Goal: Navigation & Orientation: Find specific page/section

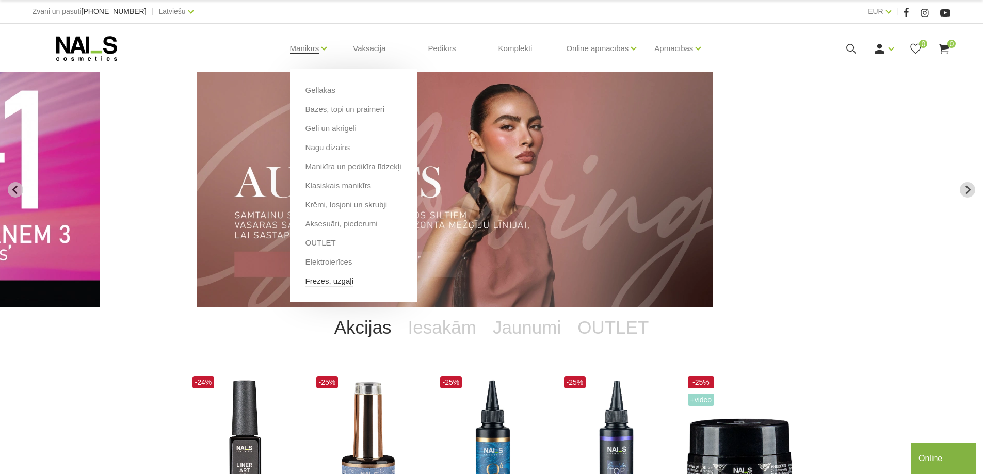
click at [339, 282] on link "Frēzes, uzgaļi" at bounding box center [330, 281] width 48 height 11
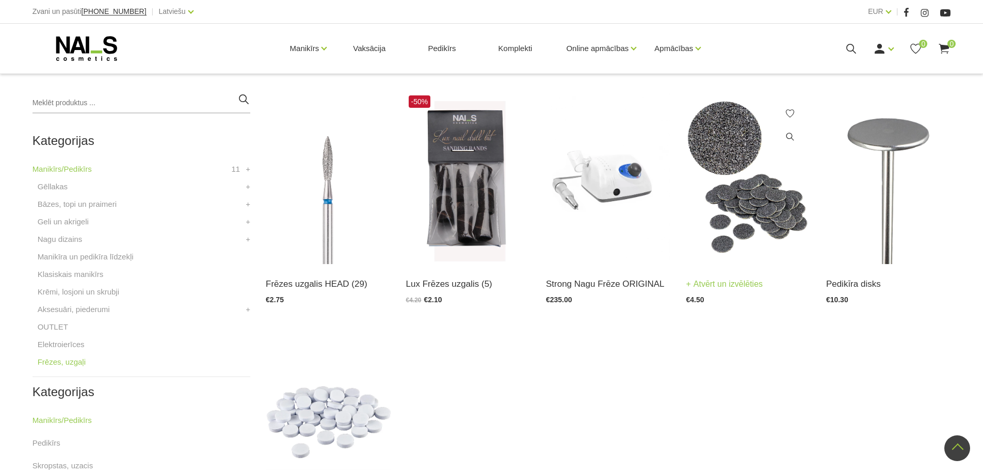
scroll to position [103, 0]
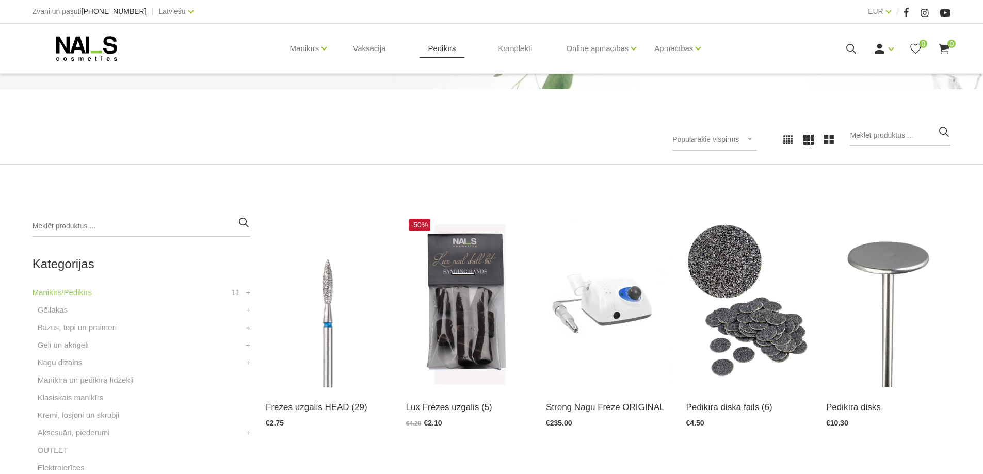
click at [450, 43] on link "Pedikīrs" at bounding box center [442, 49] width 44 height 50
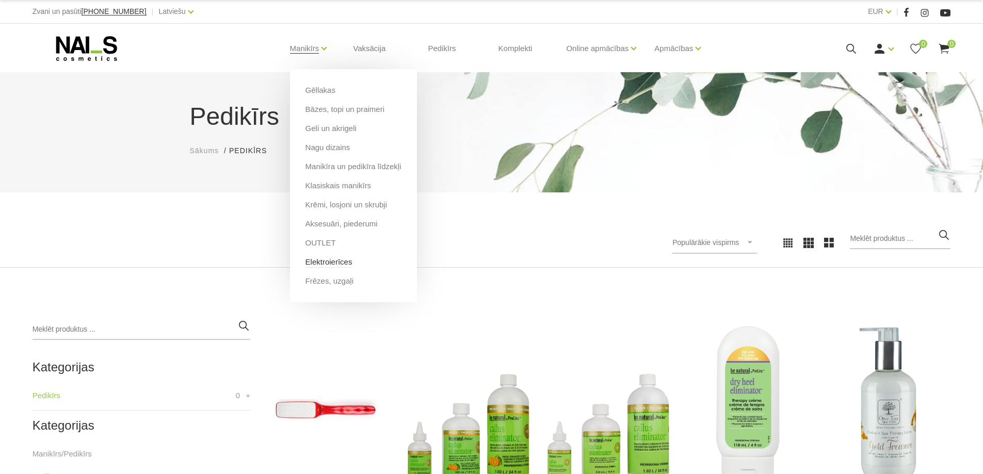
click at [343, 262] on link "Elektroierīces" at bounding box center [329, 262] width 47 height 11
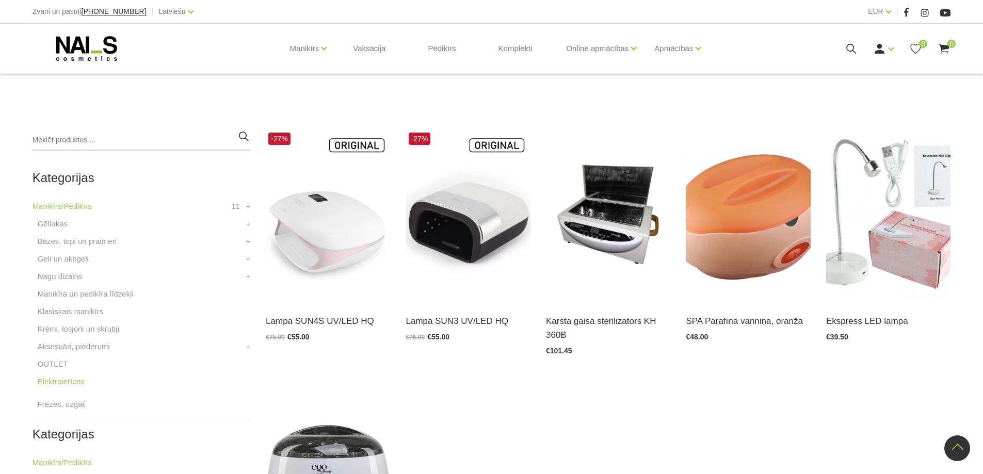
scroll to position [93, 0]
